Goal: Task Accomplishment & Management: Complete application form

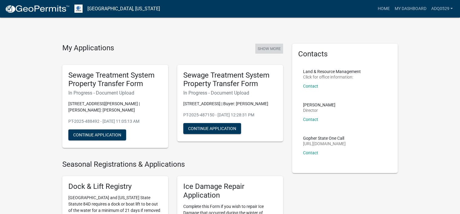
click at [264, 46] on button "Show More" at bounding box center [269, 49] width 28 height 10
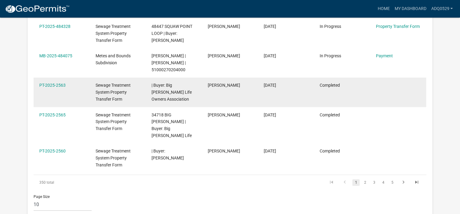
scroll to position [303, 0]
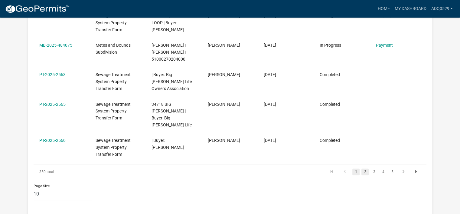
click at [364, 168] on link "2" at bounding box center [365, 171] width 7 height 7
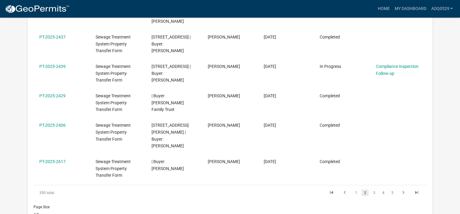
scroll to position [303, 0]
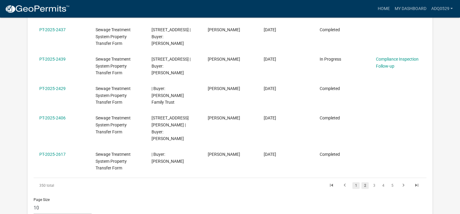
click at [356, 182] on link "1" at bounding box center [355, 185] width 7 height 7
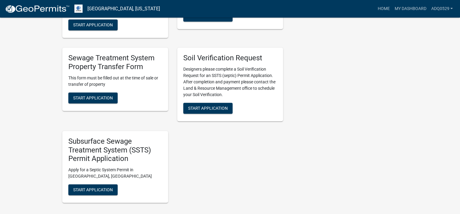
scroll to position [333, 0]
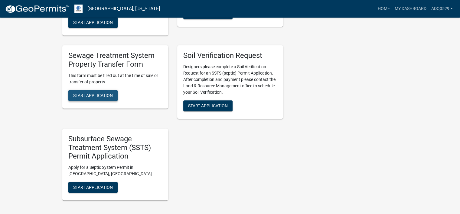
click at [113, 90] on button "Start Application" at bounding box center [92, 95] width 49 height 11
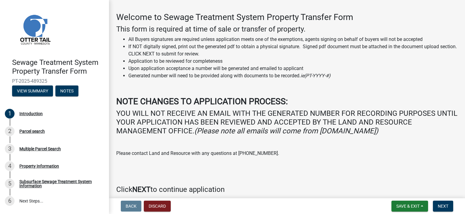
scroll to position [48, 0]
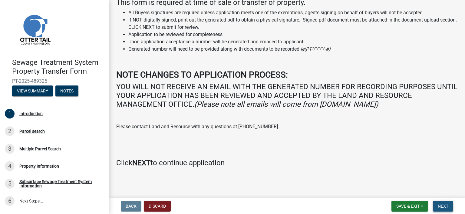
click at [443, 202] on button "Next" at bounding box center [443, 205] width 20 height 11
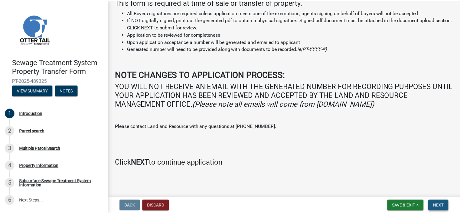
scroll to position [0, 0]
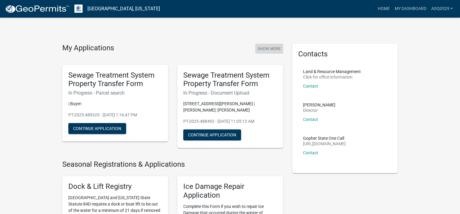
click at [273, 45] on button "Show More" at bounding box center [269, 49] width 28 height 10
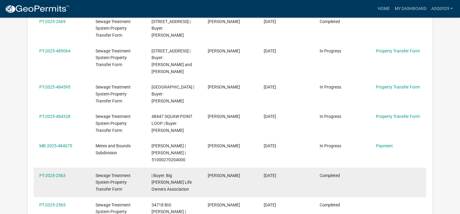
scroll to position [272, 0]
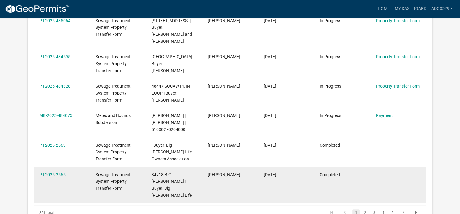
click at [125, 171] on div "Sewage Treatment System Property Transfer Form" at bounding box center [118, 181] width 44 height 21
click at [59, 172] on link "PT-2025-2565" at bounding box center [52, 174] width 26 height 5
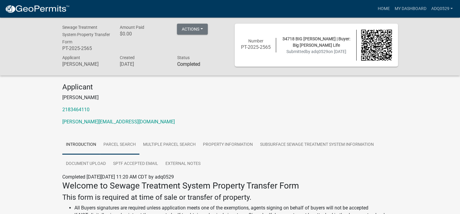
click at [129, 144] on link "Parcel search" at bounding box center [120, 144] width 40 height 19
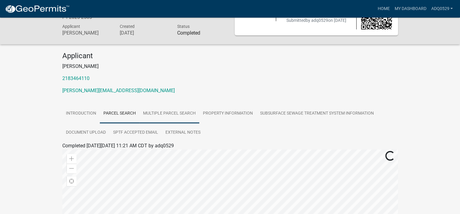
scroll to position [121, 0]
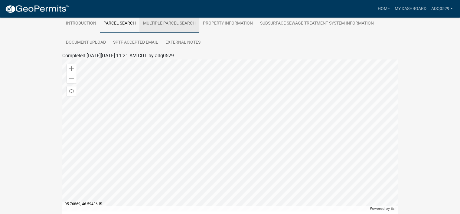
click at [179, 22] on link "Multiple Parcel Search" at bounding box center [169, 23] width 60 height 19
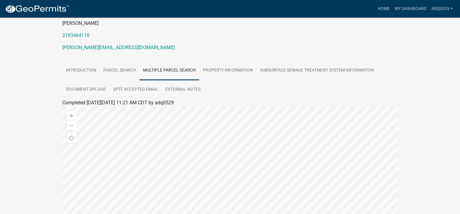
scroll to position [78, 0]
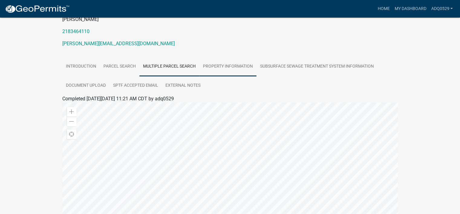
click at [220, 64] on link "Property Information" at bounding box center [227, 66] width 57 height 19
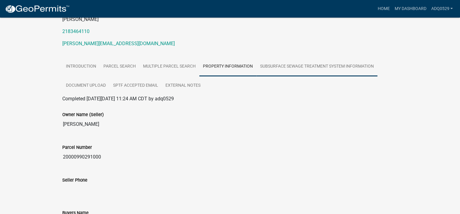
click at [281, 66] on link "Subsurface Sewage Treatment System Information" at bounding box center [317, 66] width 121 height 19
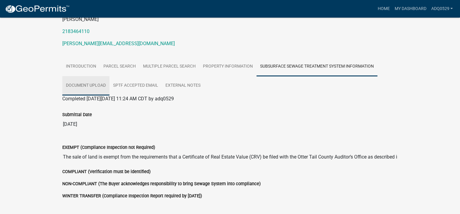
click at [89, 86] on link "Document Upload" at bounding box center [85, 85] width 47 height 19
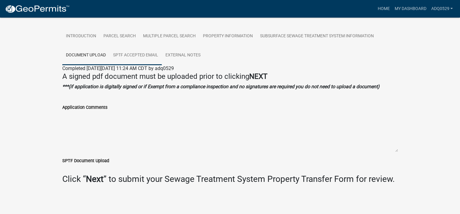
scroll to position [109, 0]
click at [139, 56] on link "SPTF Accepted Email" at bounding box center [136, 54] width 52 height 19
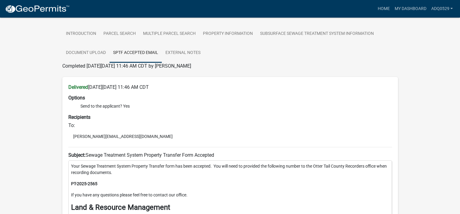
scroll to position [78, 0]
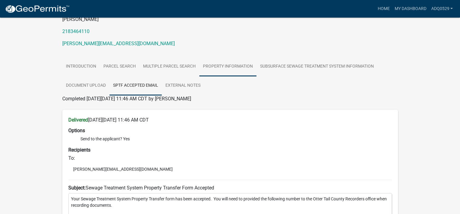
click at [215, 65] on link "Property Information" at bounding box center [227, 66] width 57 height 19
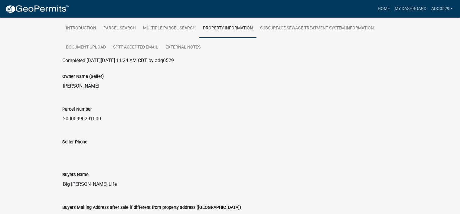
scroll to position [115, 0]
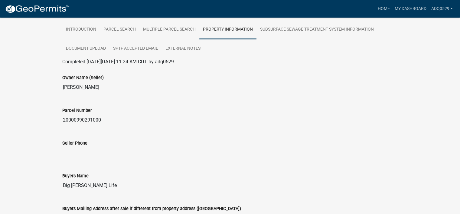
click at [386, 156] on input "Seller Phone" at bounding box center [230, 152] width 336 height 12
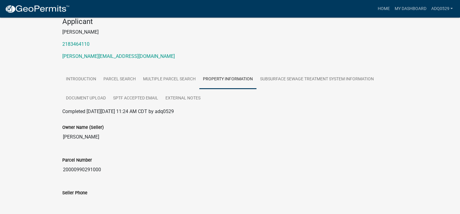
scroll to position [54, 0]
